Goal: Task Accomplishment & Management: Manage account settings

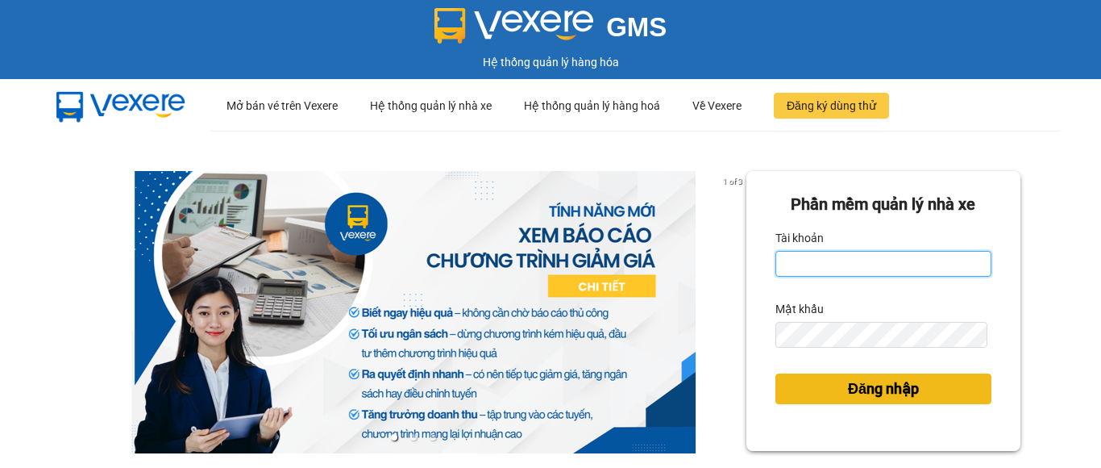
type input "hoai212.thuantien"
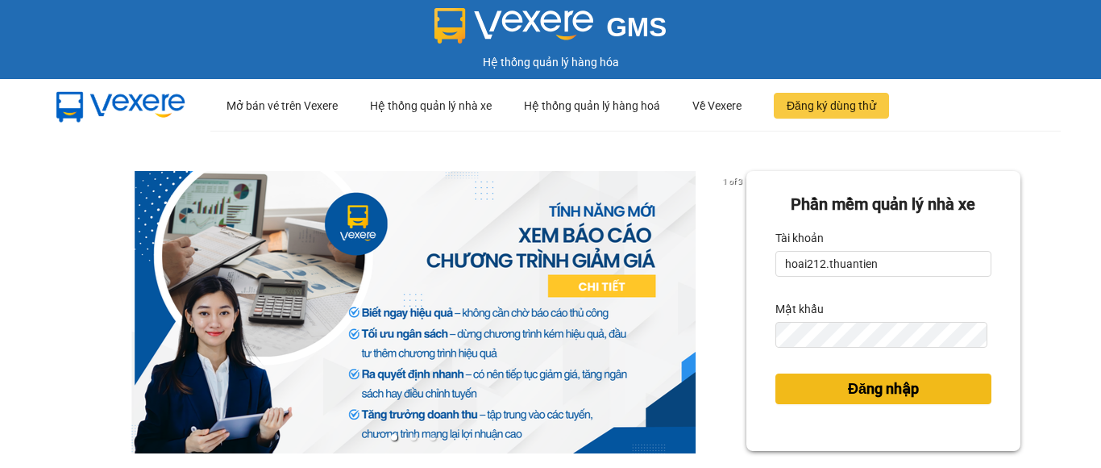
click at [863, 385] on span "Đăng nhập" at bounding box center [883, 388] width 71 height 23
click at [876, 390] on span "Đăng nhập" at bounding box center [883, 388] width 71 height 23
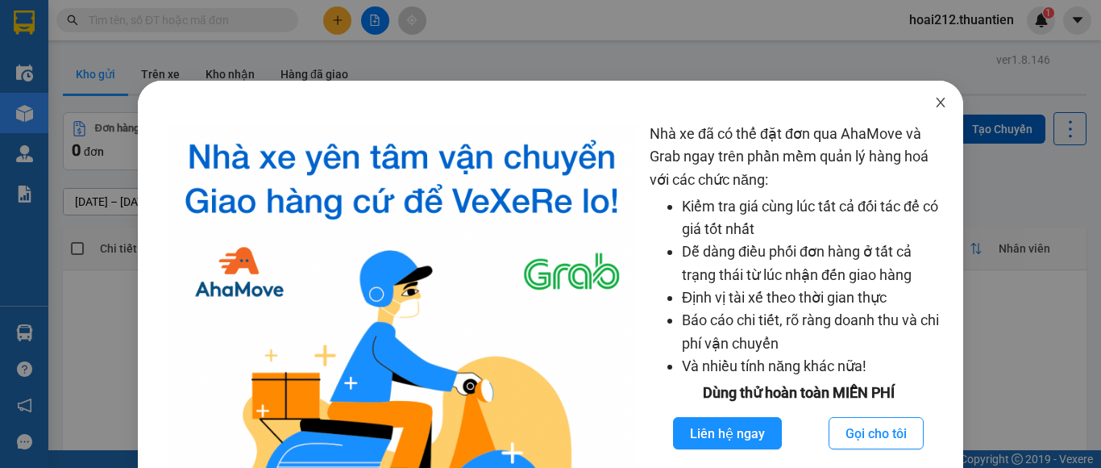
click at [934, 98] on icon "close" at bounding box center [940, 102] width 13 height 13
